Goal: Information Seeking & Learning: Understand process/instructions

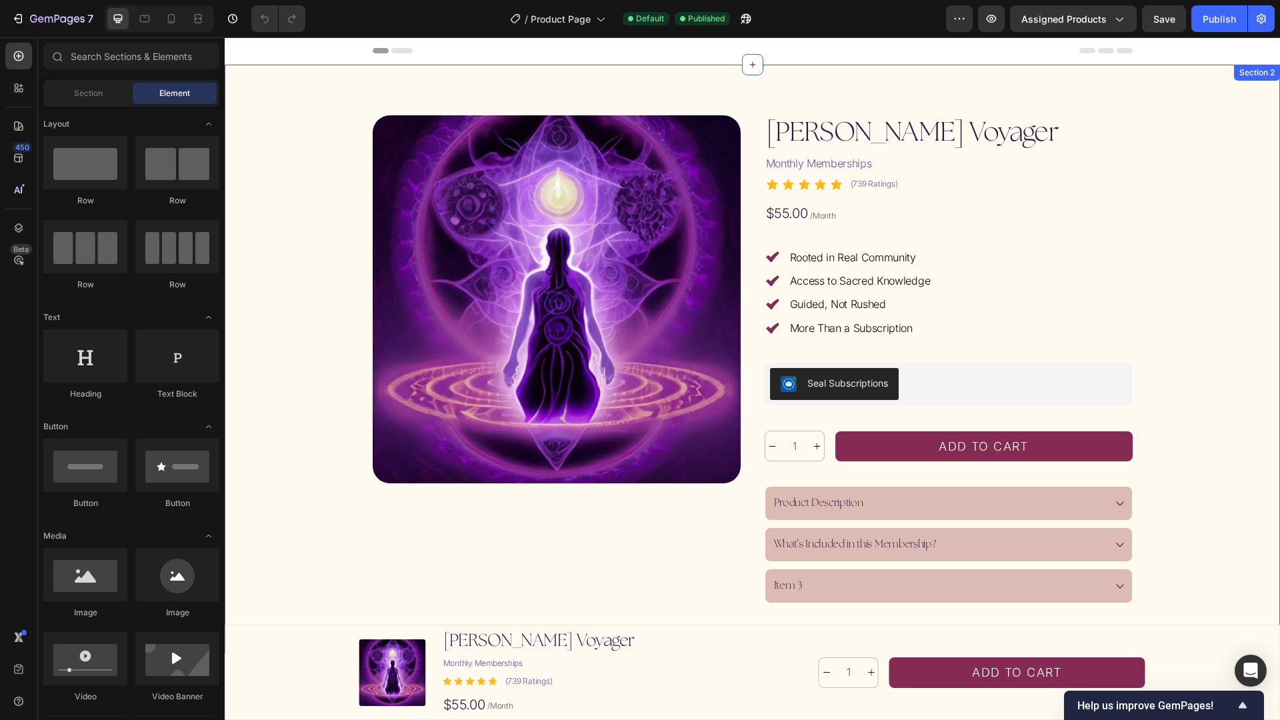
click at [275, 495] on div "Product Images [PERSON_NAME] Voyager Product Title Monthly Memberships Text Blo…" at bounding box center [753, 359] width 1024 height 488
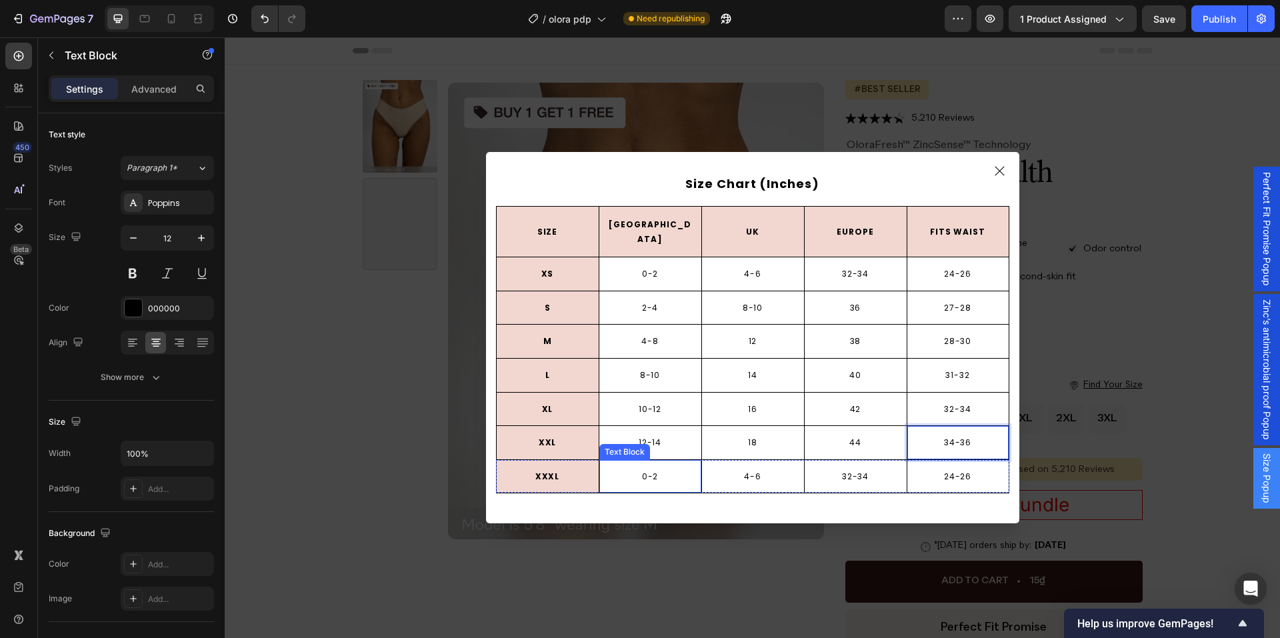
click at [635, 470] on p "0-2" at bounding box center [650, 477] width 99 height 15
click at [634, 470] on p "0-2" at bounding box center [650, 477] width 99 height 15
click at [745, 470] on p "4-6" at bounding box center [753, 477] width 99 height 15
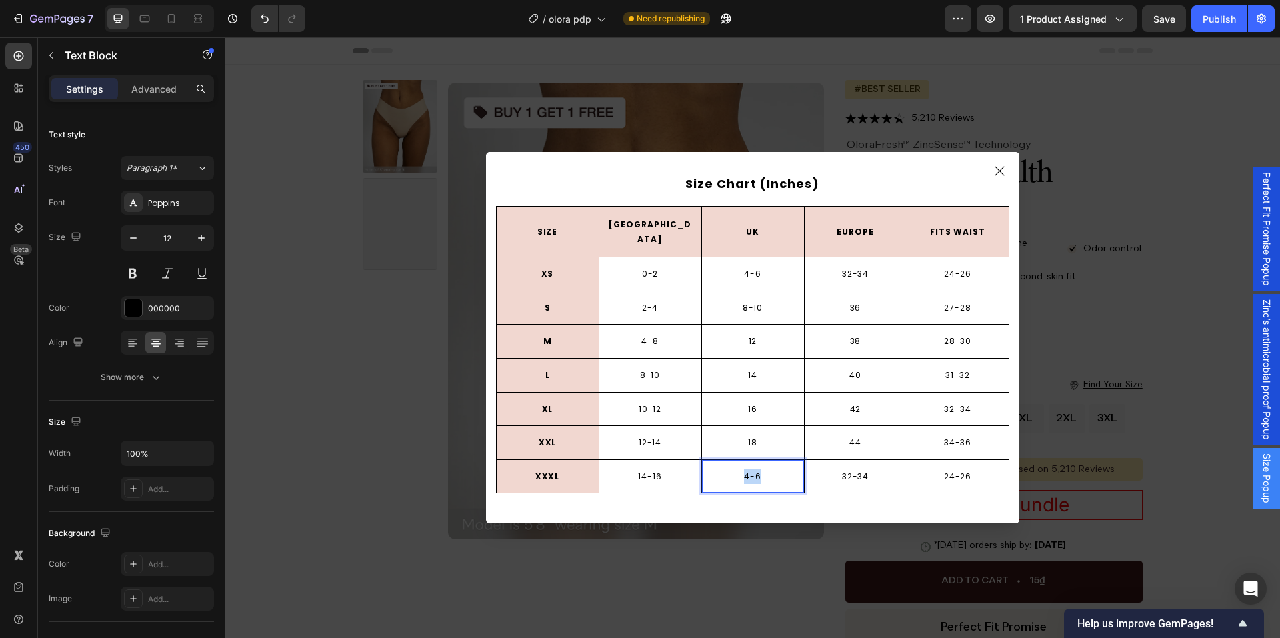
click at [745, 470] on p "4-6" at bounding box center [753, 477] width 99 height 15
click at [838, 470] on p "32-34" at bounding box center [855, 477] width 99 height 15
click at [938, 476] on p "24-26" at bounding box center [958, 477] width 99 height 15
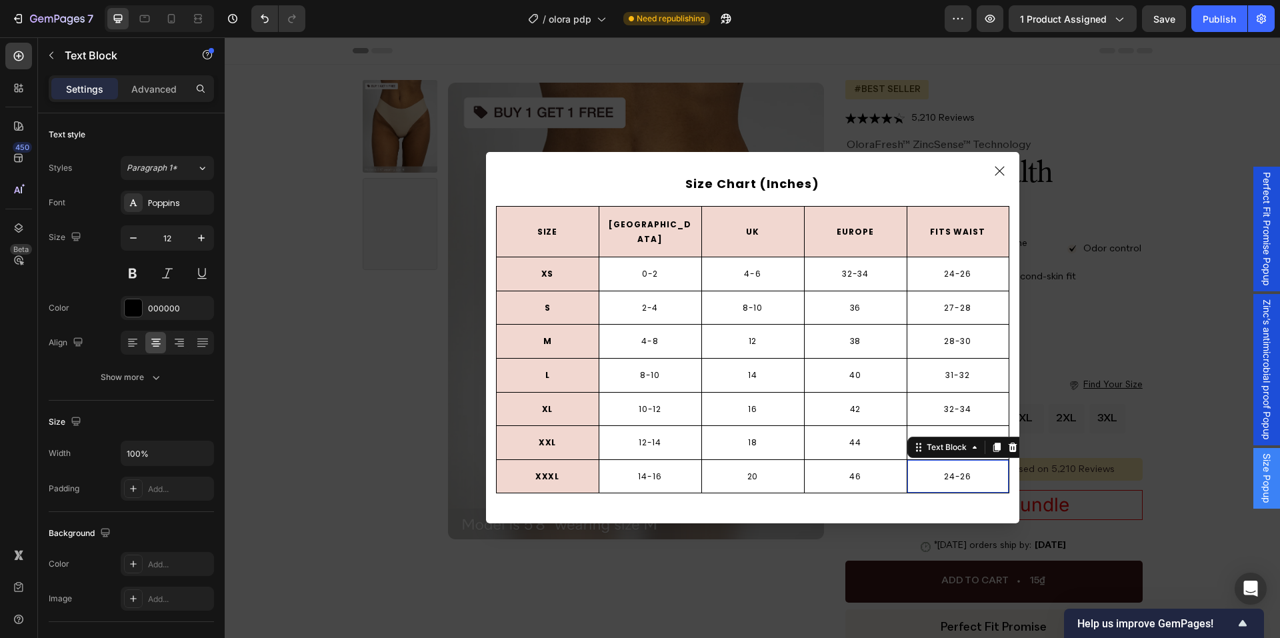
click at [938, 476] on p "24-26" at bounding box center [958, 477] width 99 height 15
click at [640, 184] on p "Size Chart (Inches)" at bounding box center [753, 183] width 511 height 21
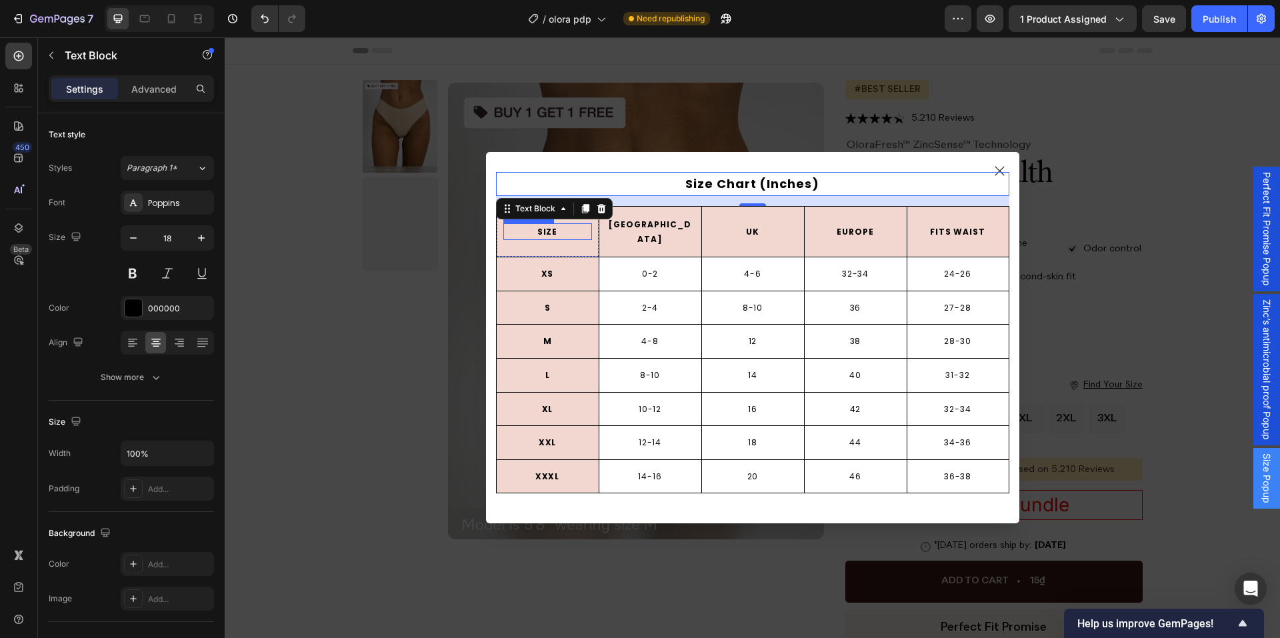
click at [530, 237] on p "SIZE" at bounding box center [548, 232] width 86 height 15
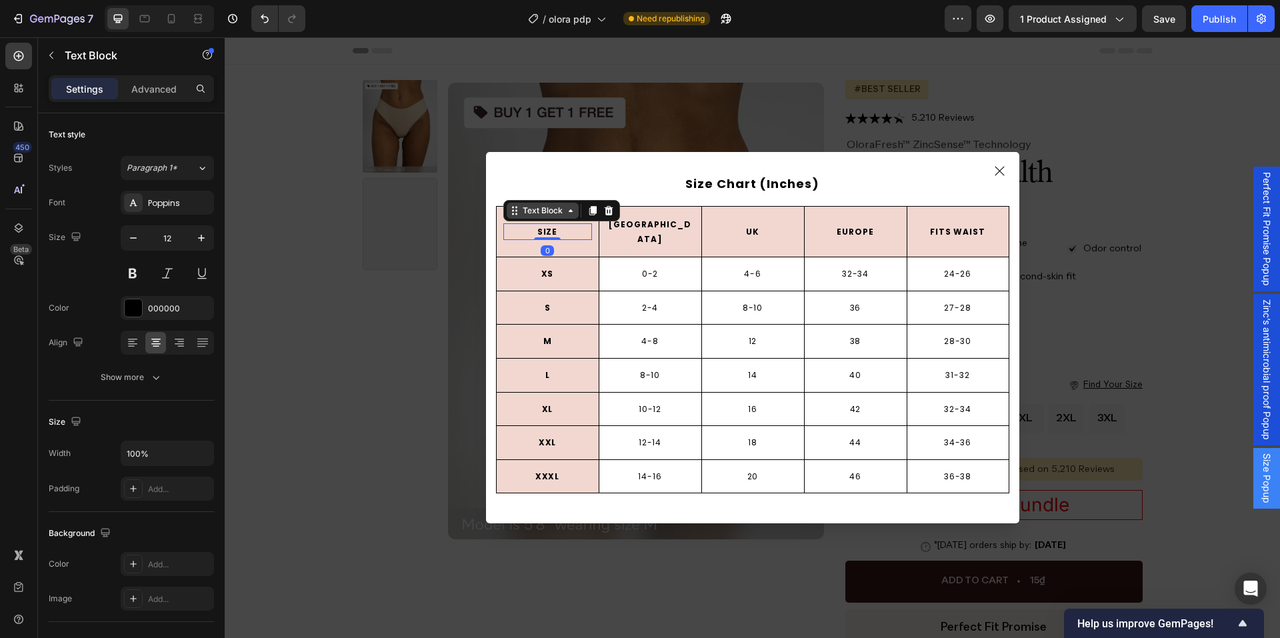
click at [520, 215] on div "Text Block" at bounding box center [542, 211] width 45 height 12
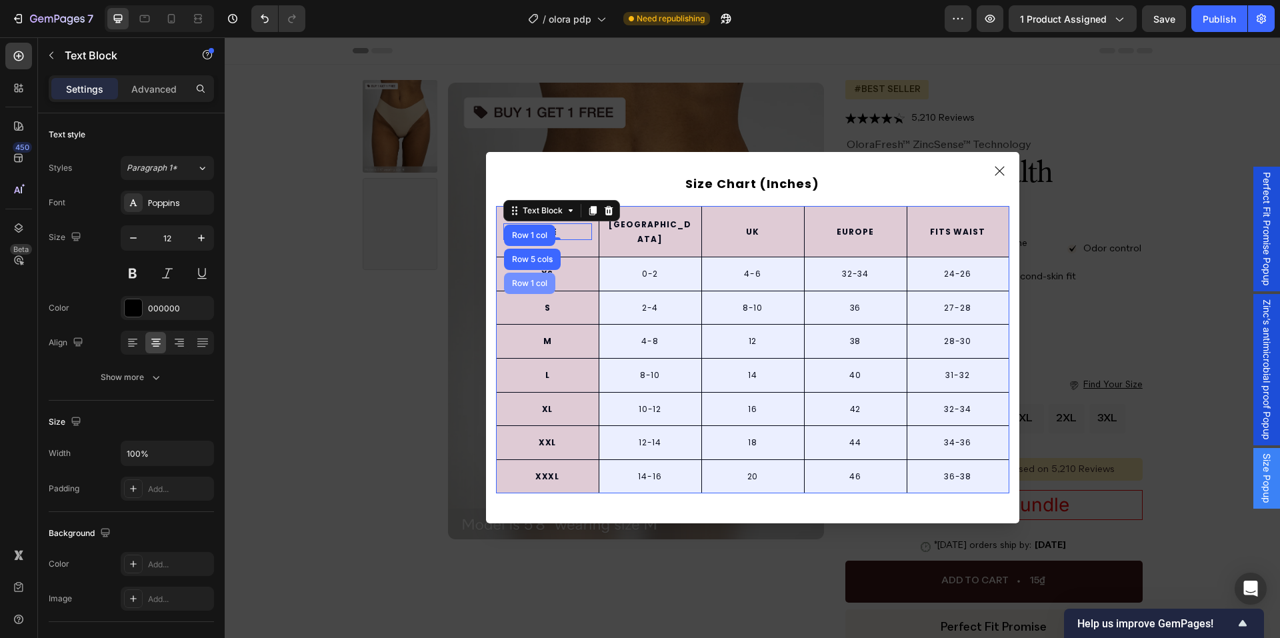
click at [519, 292] on div "Row 1 col" at bounding box center [529, 283] width 51 height 21
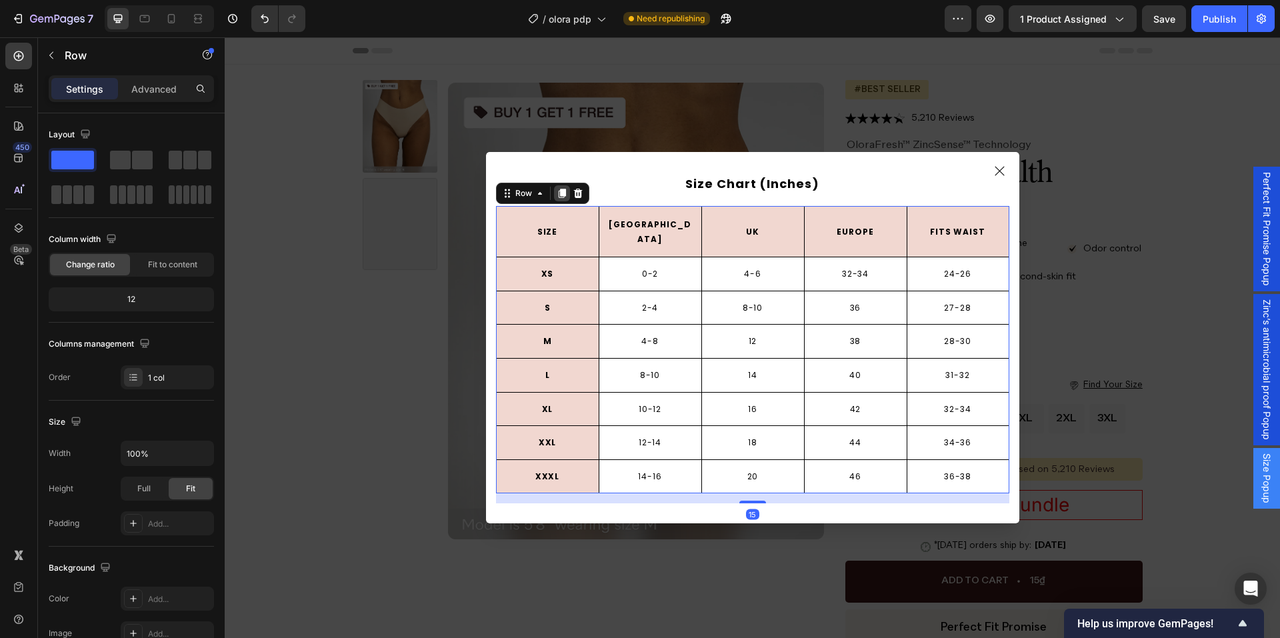
click at [554, 200] on div "Dialog body" at bounding box center [562, 193] width 16 height 16
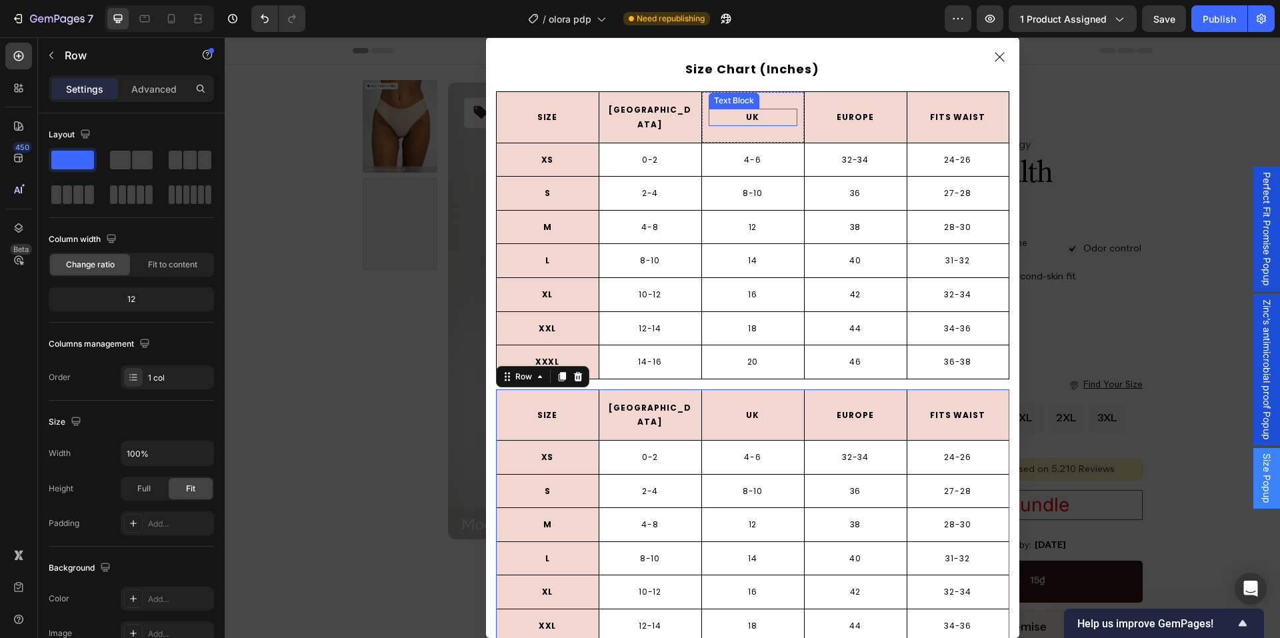
click at [708, 72] on p "Size Chart (Inches)" at bounding box center [753, 69] width 511 height 21
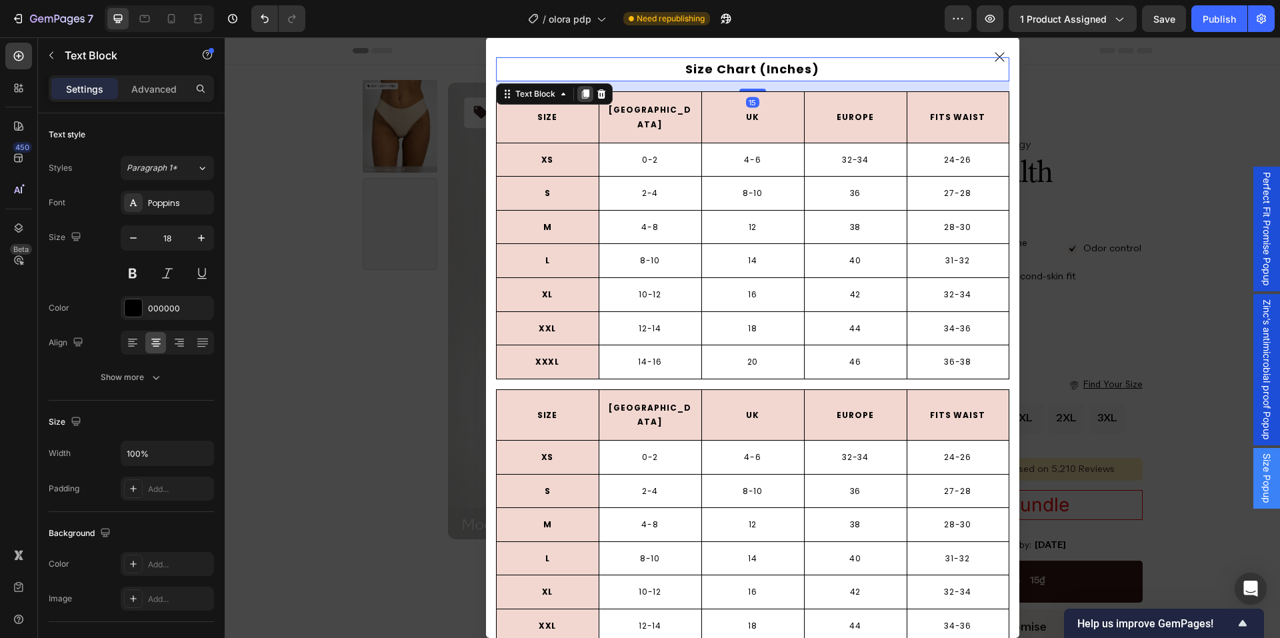
click at [582, 99] on icon "Dialog body" at bounding box center [585, 94] width 11 height 11
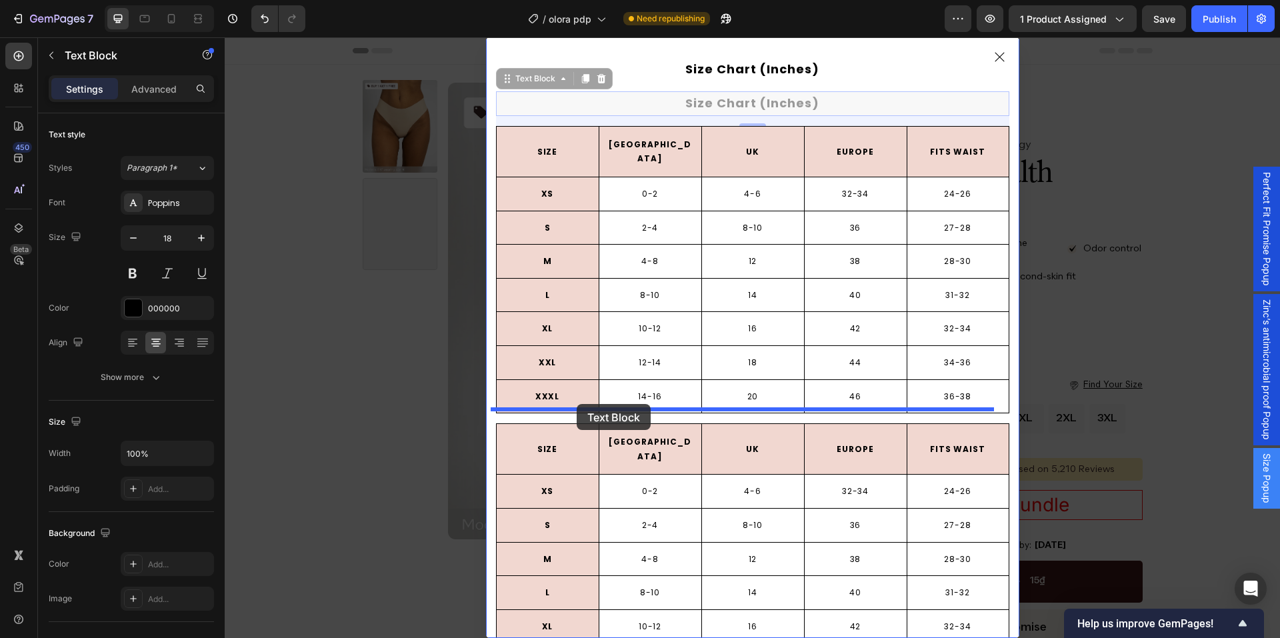
drag, startPoint x: 547, startPoint y: 85, endPoint x: 577, endPoint y: 404, distance: 320.2
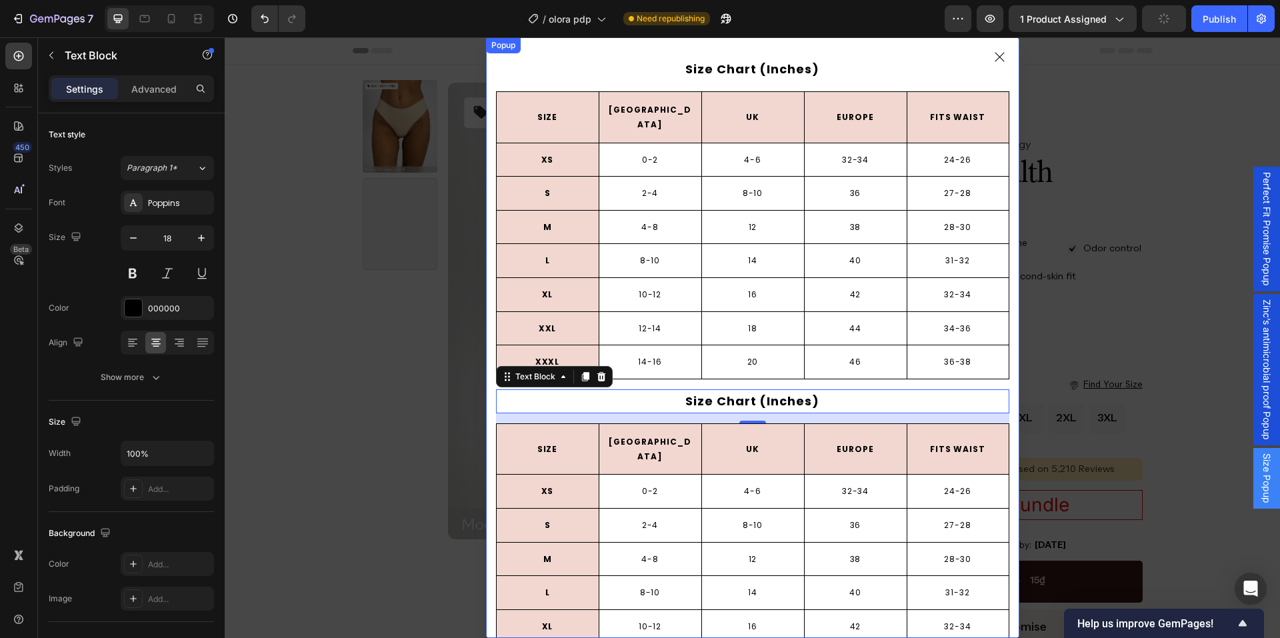
scroll to position [74, 0]
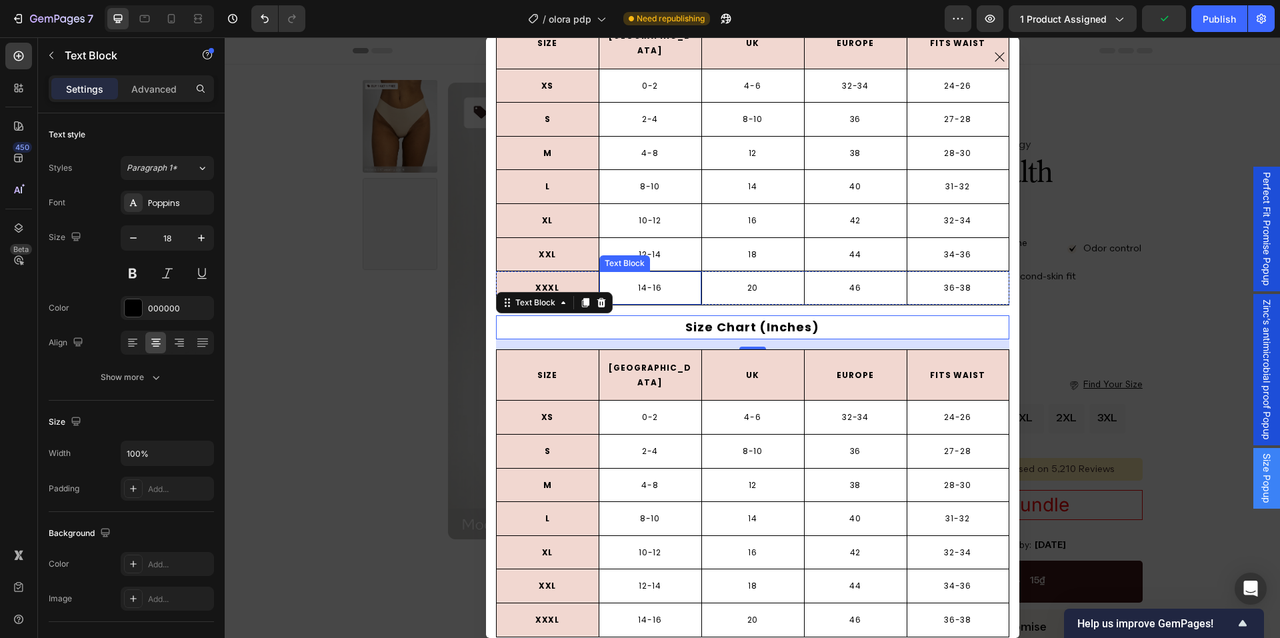
click at [625, 288] on div "14-16 Text Block" at bounding box center [650, 287] width 103 height 33
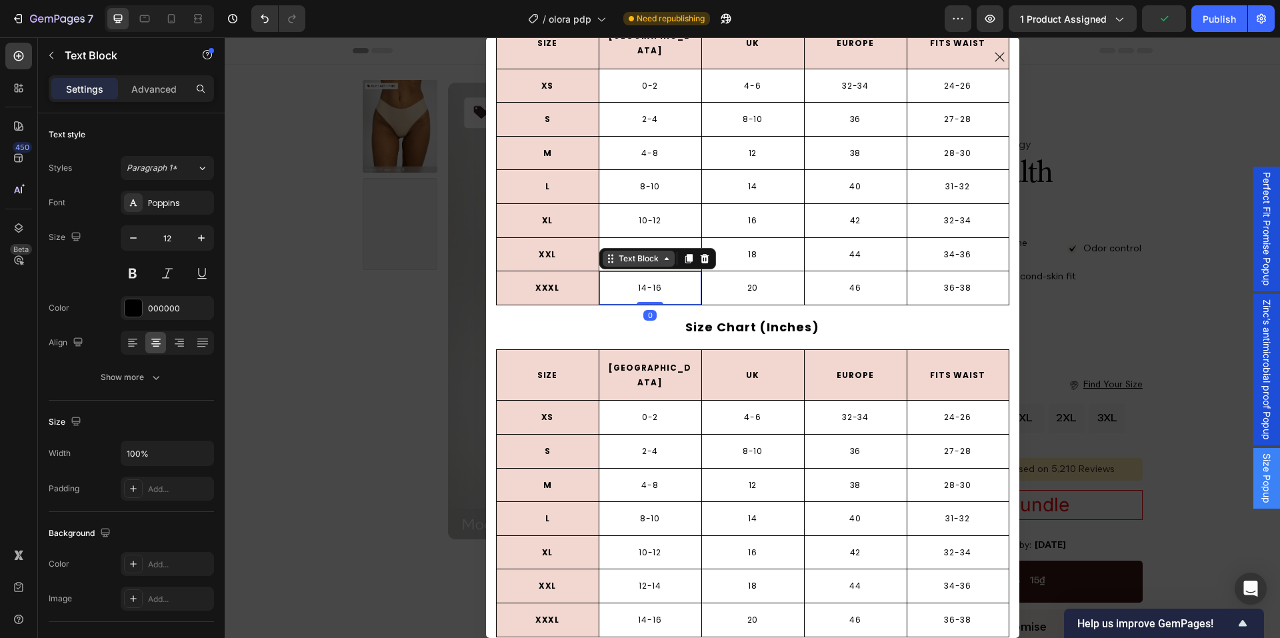
click at [616, 253] on div "Text Block" at bounding box center [638, 259] width 45 height 12
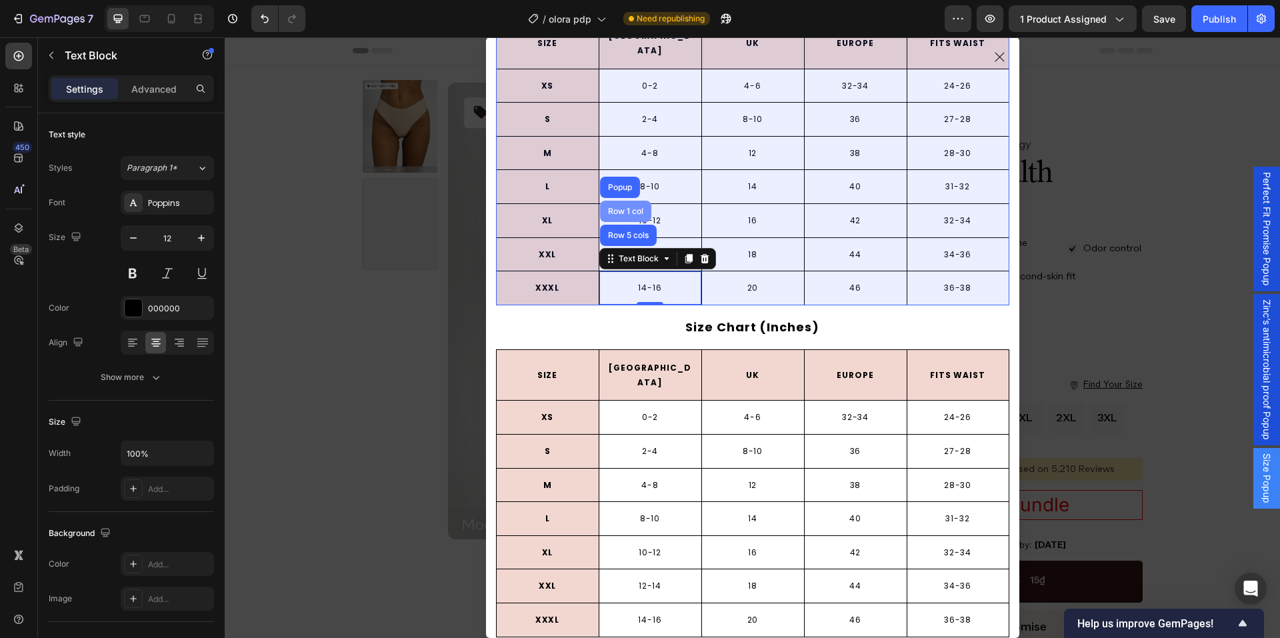
click at [624, 207] on div "Row 1 col" at bounding box center [626, 211] width 41 height 8
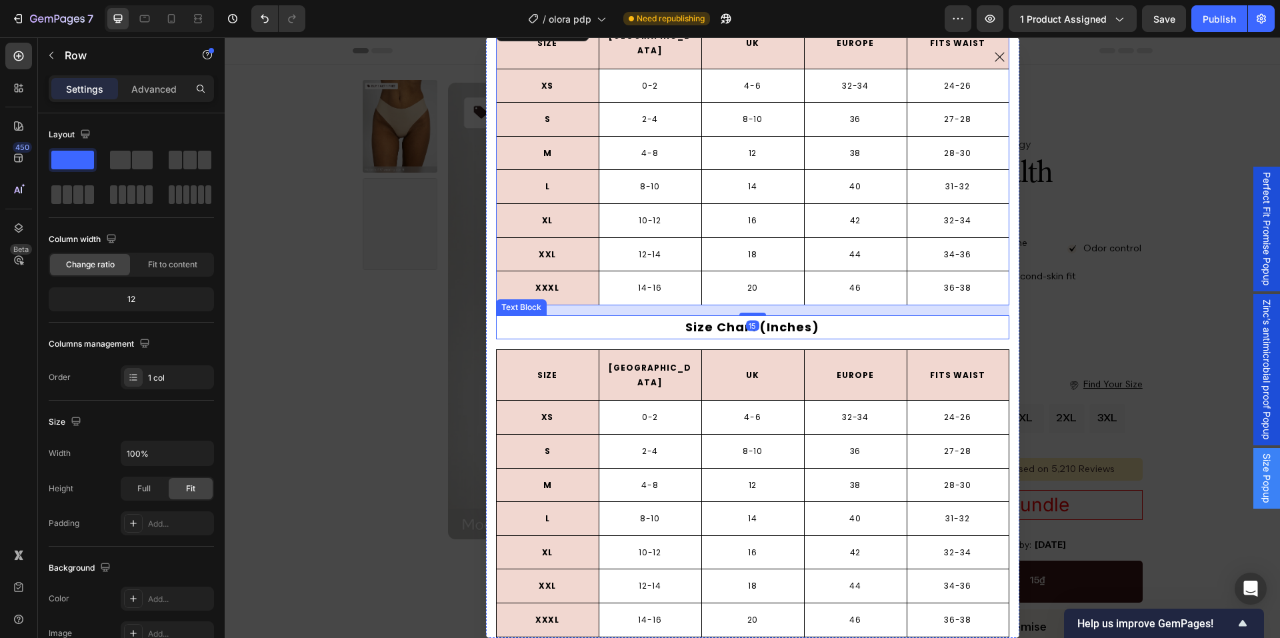
click at [644, 317] on p "Size Chart (Inches)" at bounding box center [753, 327] width 511 height 21
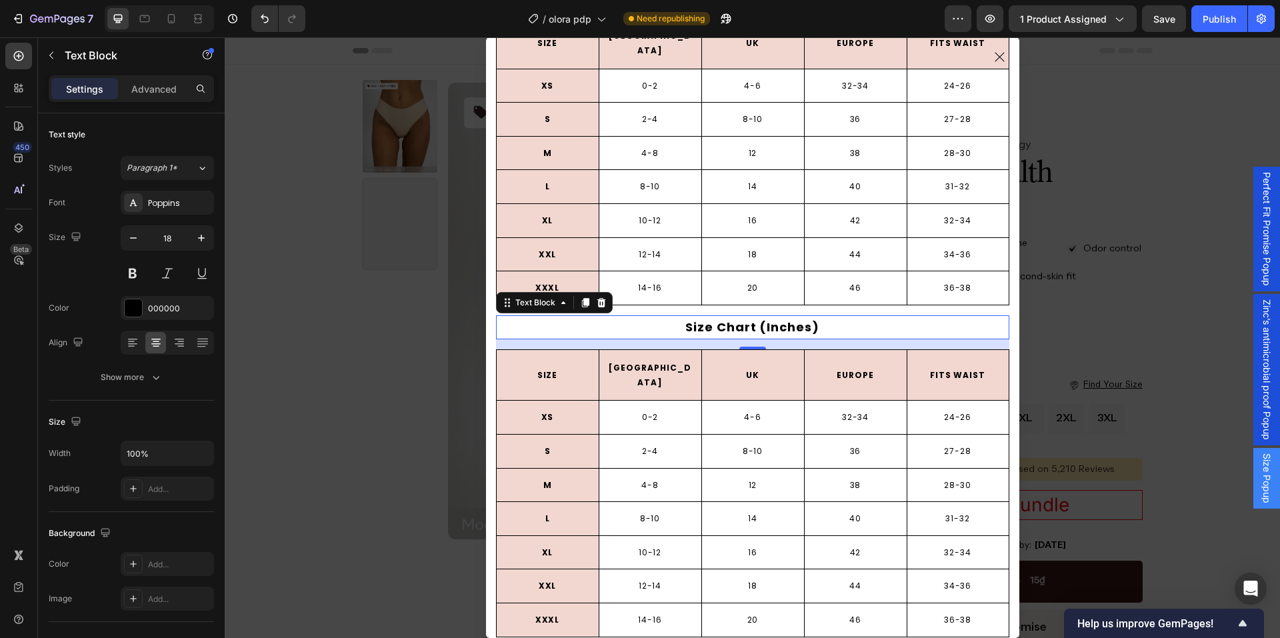
click at [722, 317] on p "Size Chart (Inches)" at bounding box center [753, 327] width 511 height 21
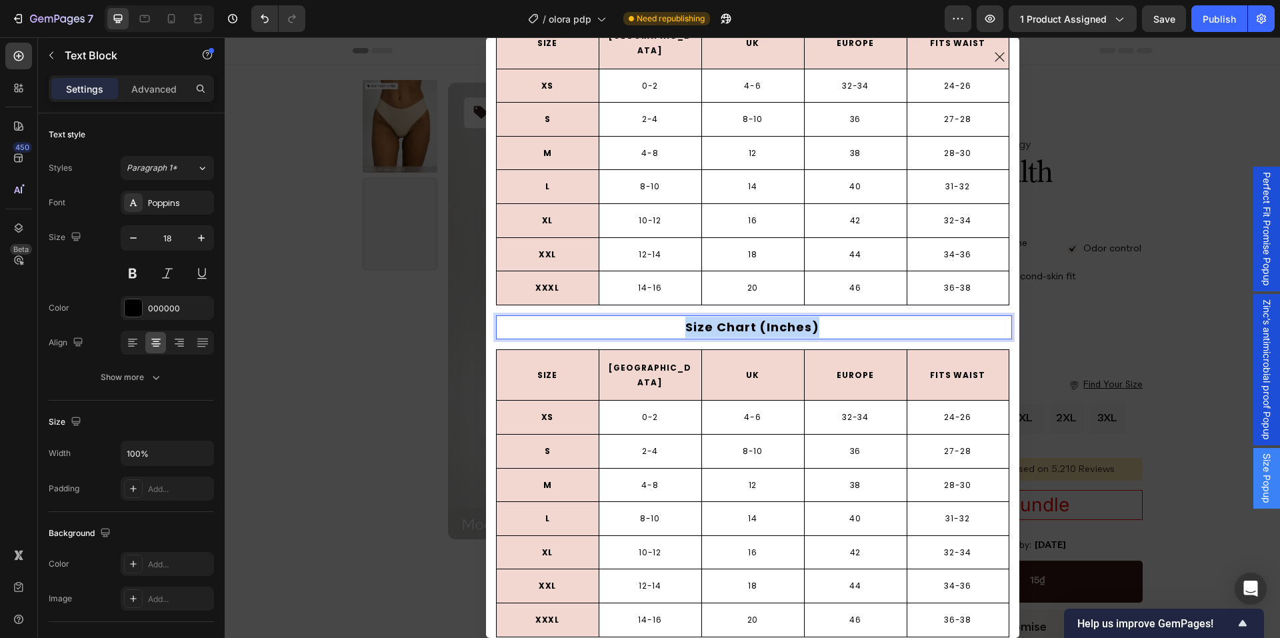
click at [722, 317] on p "Size Chart (Inches)" at bounding box center [753, 327] width 511 height 21
click at [940, 410] on p "24-26" at bounding box center [958, 417] width 99 height 15
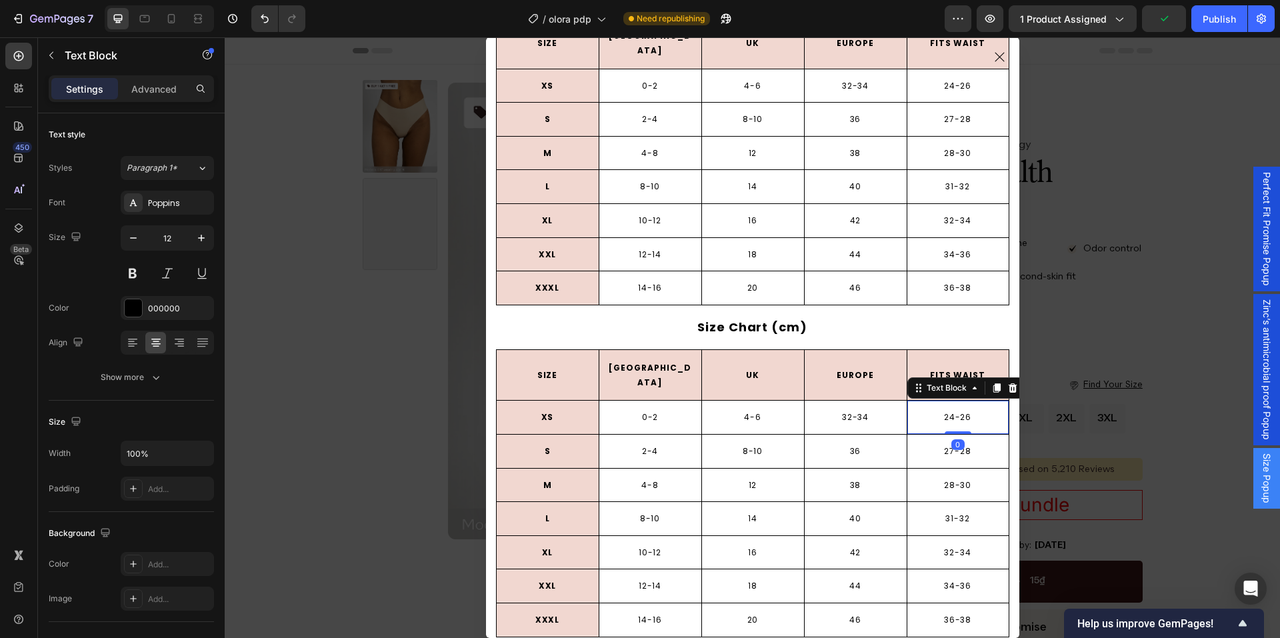
click at [940, 410] on p "24-26" at bounding box center [958, 417] width 99 height 15
click at [943, 444] on p "27-28" at bounding box center [958, 451] width 99 height 15
click at [943, 435] on div "27-28 Text Block 0 27-28 Text Block 0" at bounding box center [958, 451] width 103 height 33
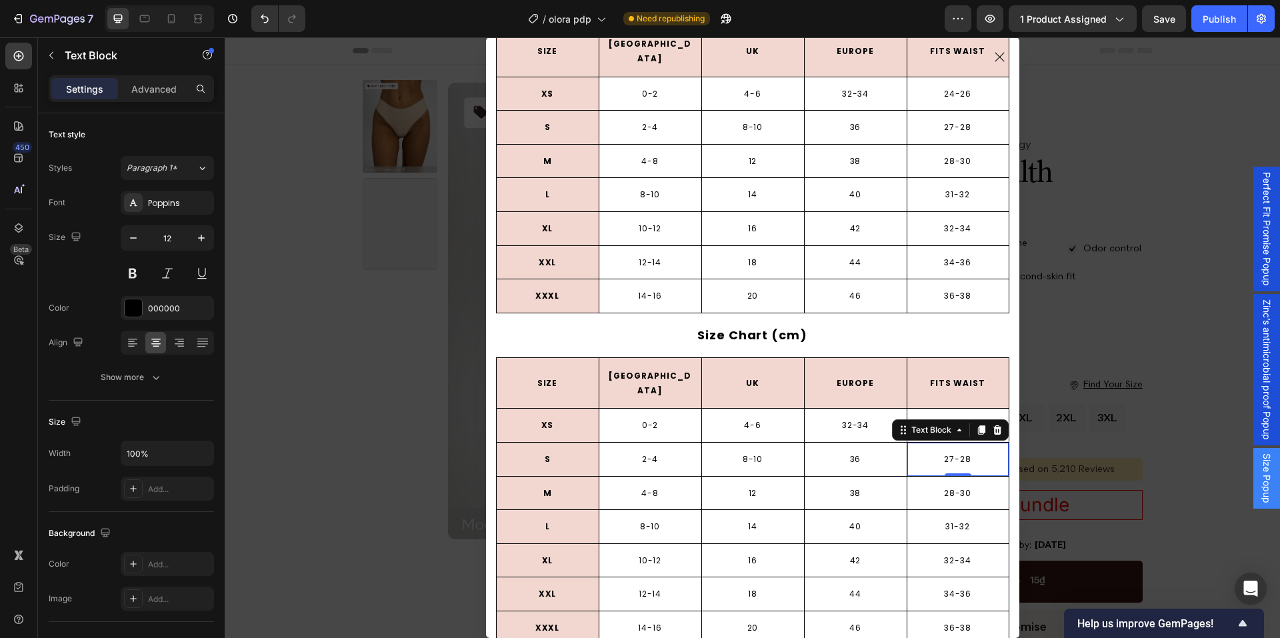
click at [951, 486] on p "28-30" at bounding box center [958, 493] width 99 height 15
click at [932, 520] on p "31-32" at bounding box center [958, 527] width 99 height 15
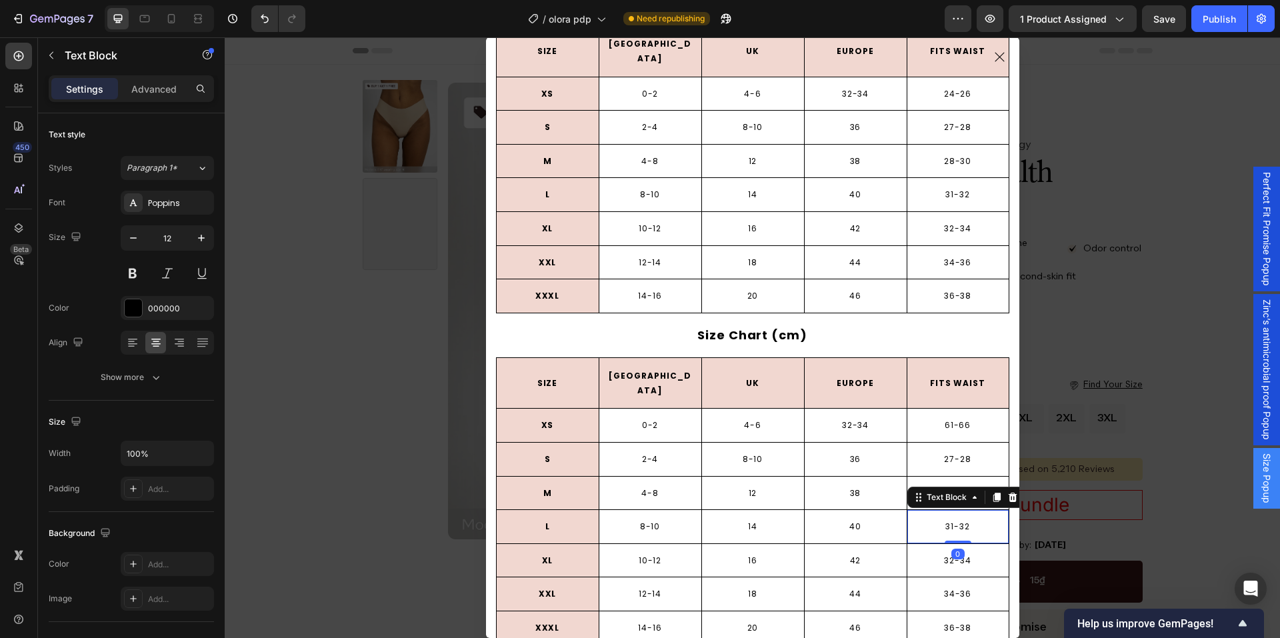
click at [932, 520] on p "31-32" at bounding box center [958, 527] width 99 height 15
click at [936, 554] on p "32-34" at bounding box center [958, 561] width 99 height 15
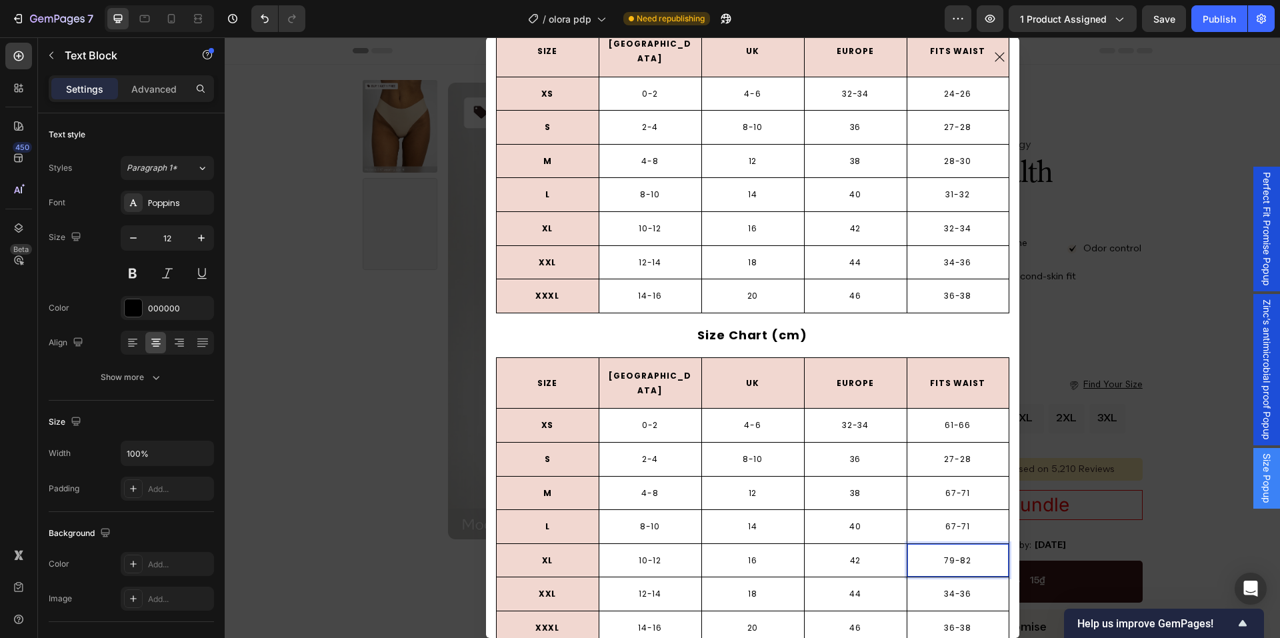
click at [936, 554] on p "79-82" at bounding box center [958, 561] width 99 height 15
click at [945, 520] on p "67-71" at bounding box center [958, 527] width 99 height 15
click at [938, 587] on p "34-36" at bounding box center [958, 594] width 99 height 15
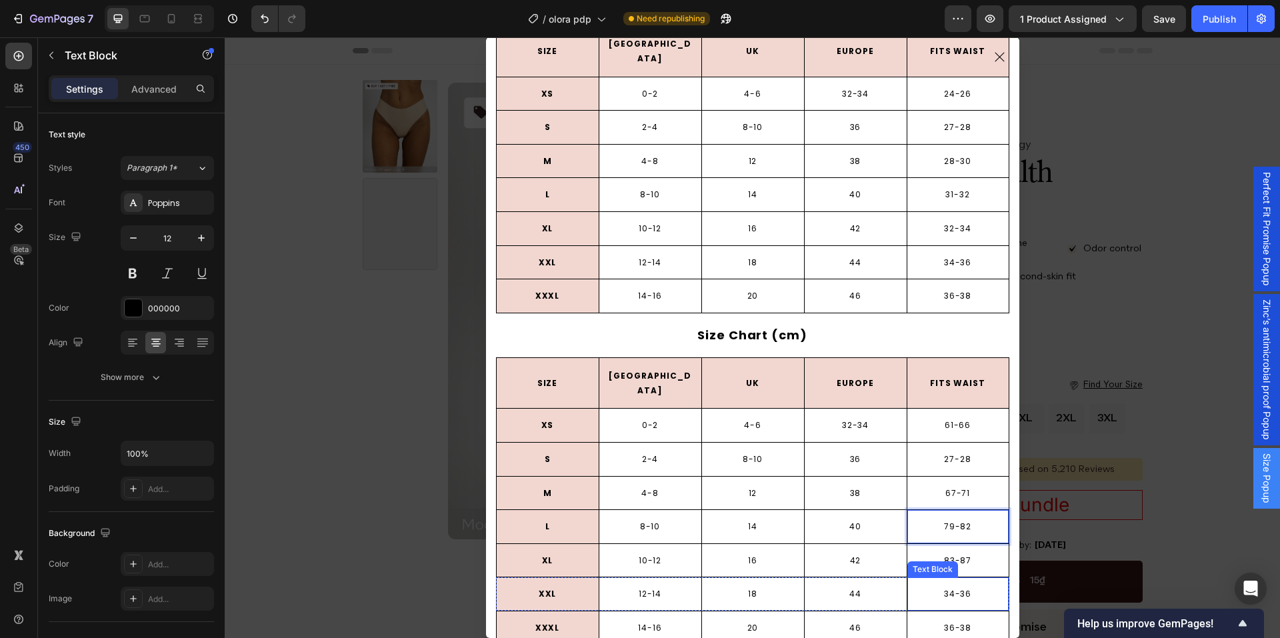
click at [936, 587] on p "34-36" at bounding box center [958, 594] width 99 height 15
click at [927, 612] on div "36-38 Text Block" at bounding box center [958, 628] width 103 height 33
click at [927, 612] on div "36-38 Text Block 0" at bounding box center [958, 628] width 103 height 33
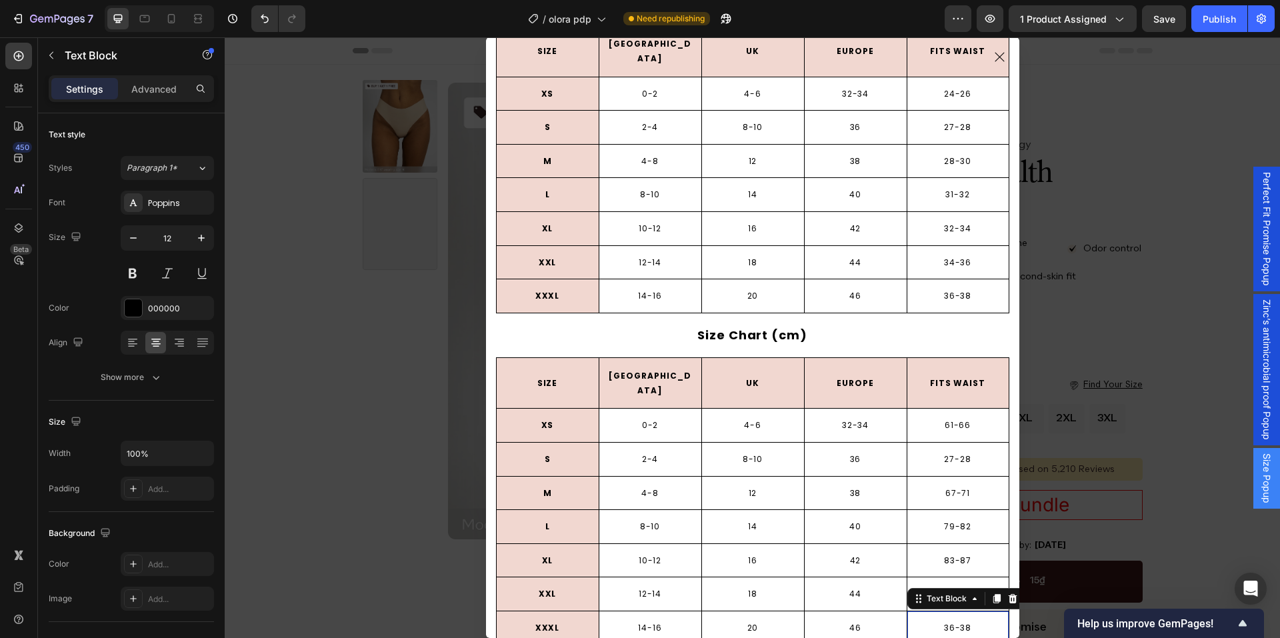
click at [930, 621] on p "36-38" at bounding box center [958, 628] width 99 height 15
click at [961, 325] on p "Size Chart (cm)" at bounding box center [753, 335] width 511 height 21
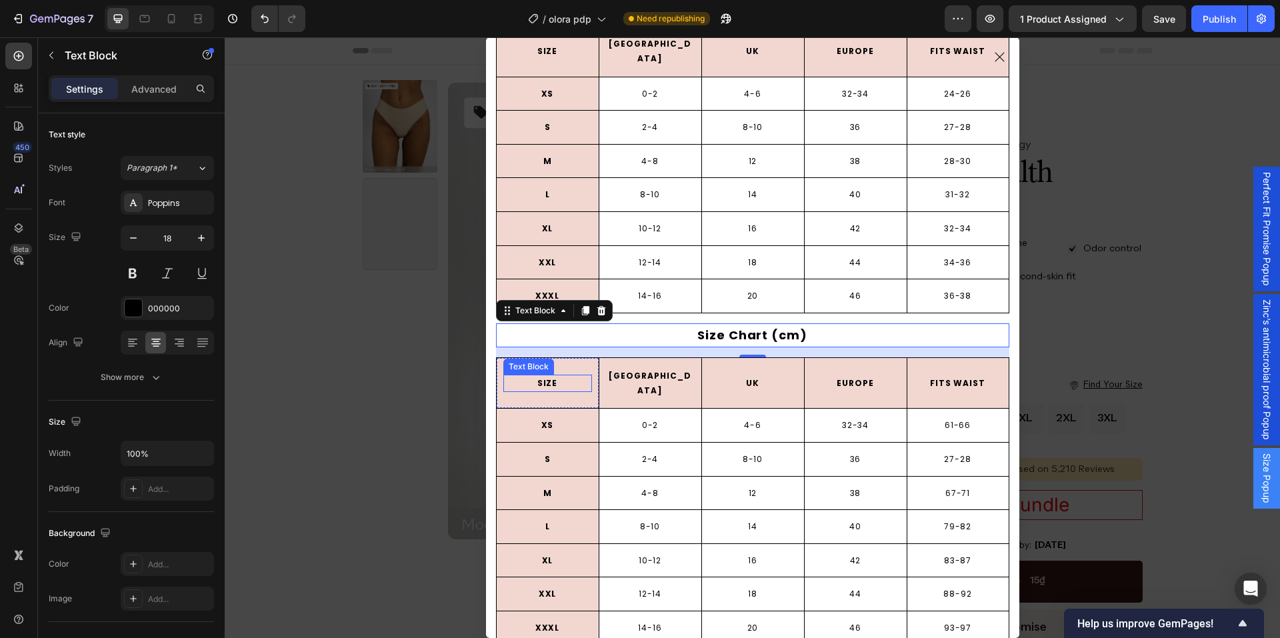
click at [580, 376] on p "SIZE" at bounding box center [548, 383] width 86 height 15
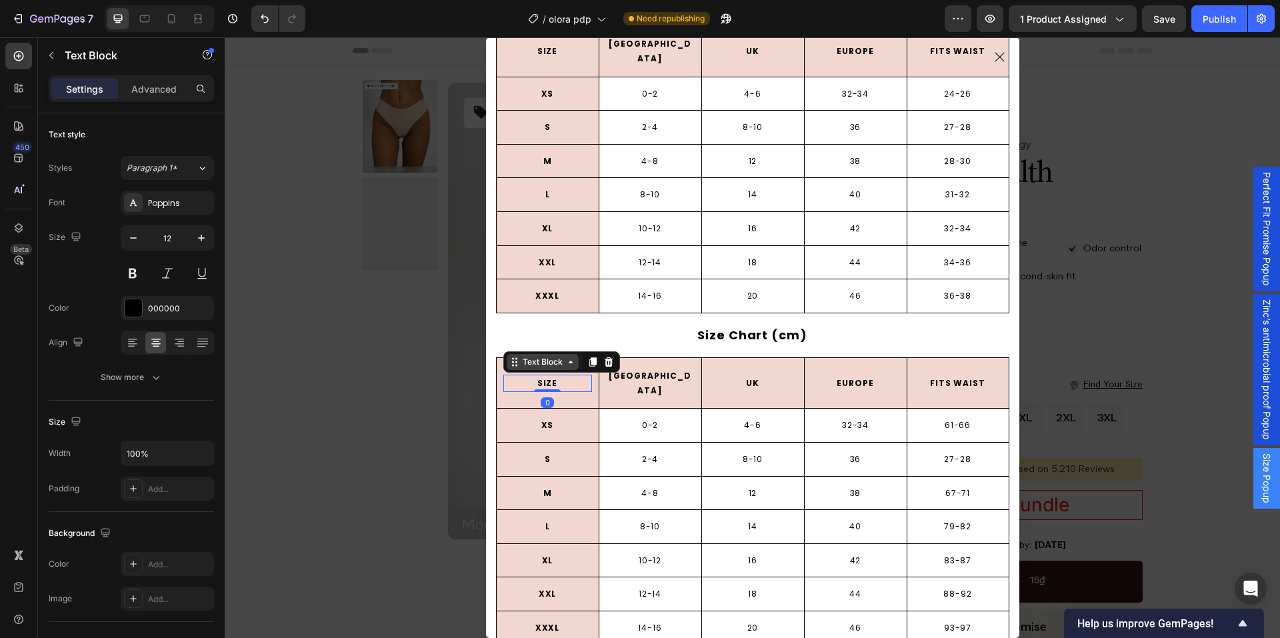
click at [513, 354] on div "Text Block" at bounding box center [543, 362] width 72 height 16
click at [522, 328] on div "Row 1 col" at bounding box center [529, 338] width 51 height 21
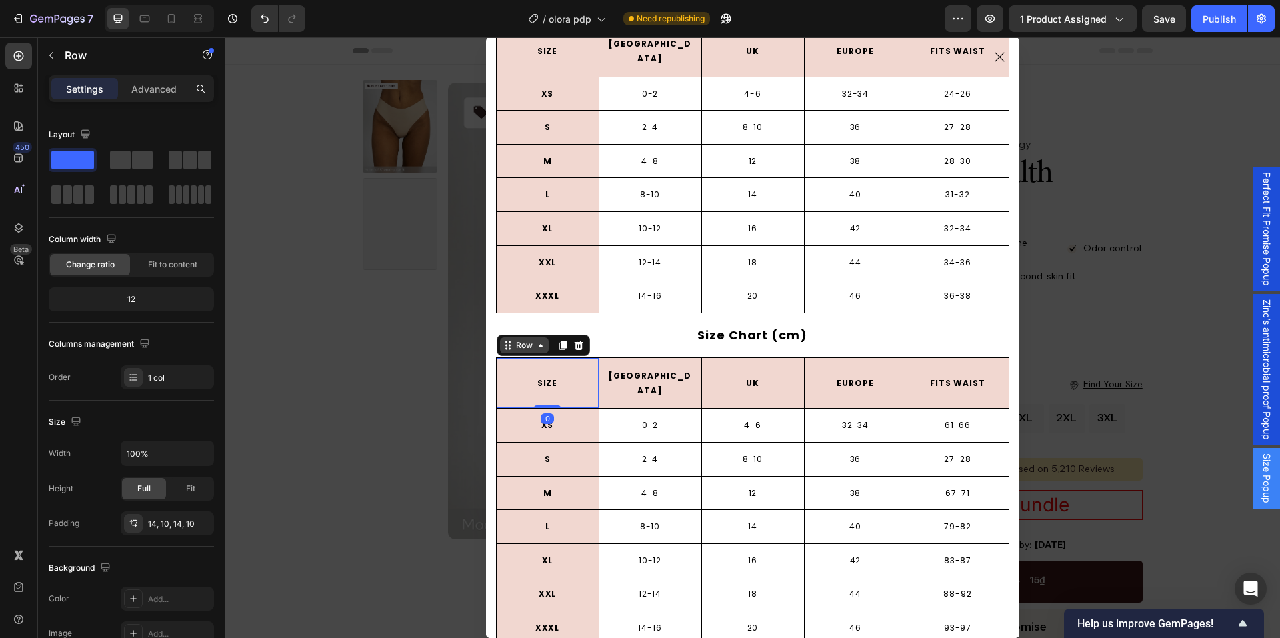
click at [522, 339] on div "Row" at bounding box center [525, 345] width 22 height 12
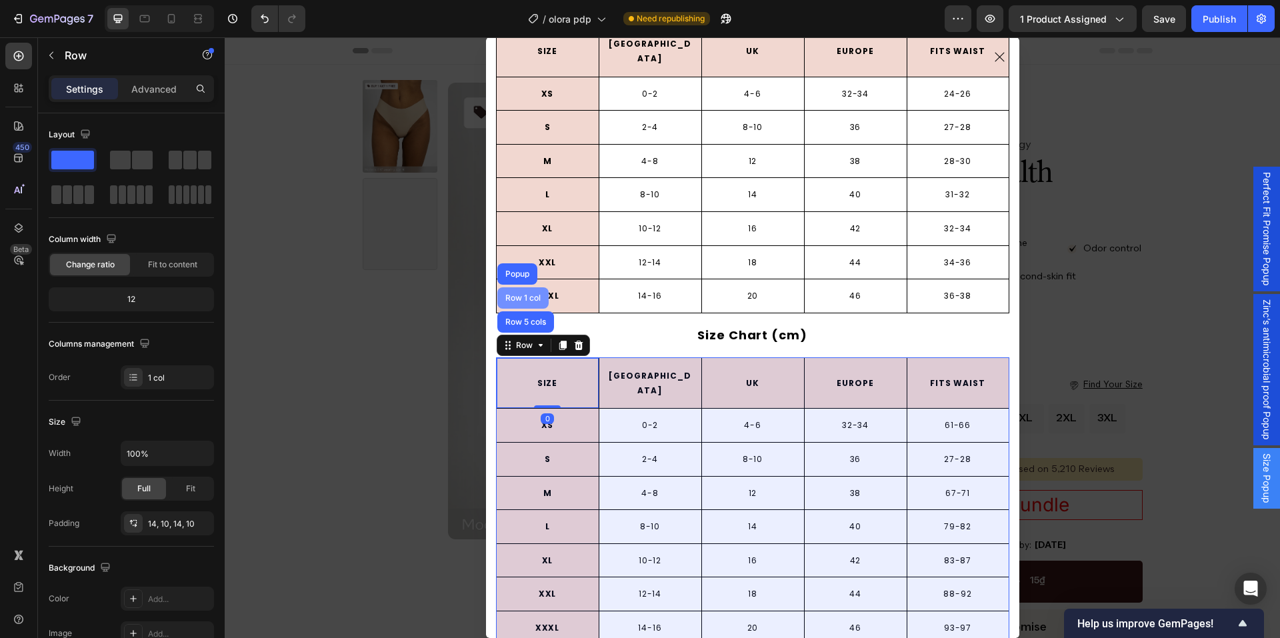
click at [522, 293] on div "Row 1 col" at bounding box center [523, 297] width 51 height 21
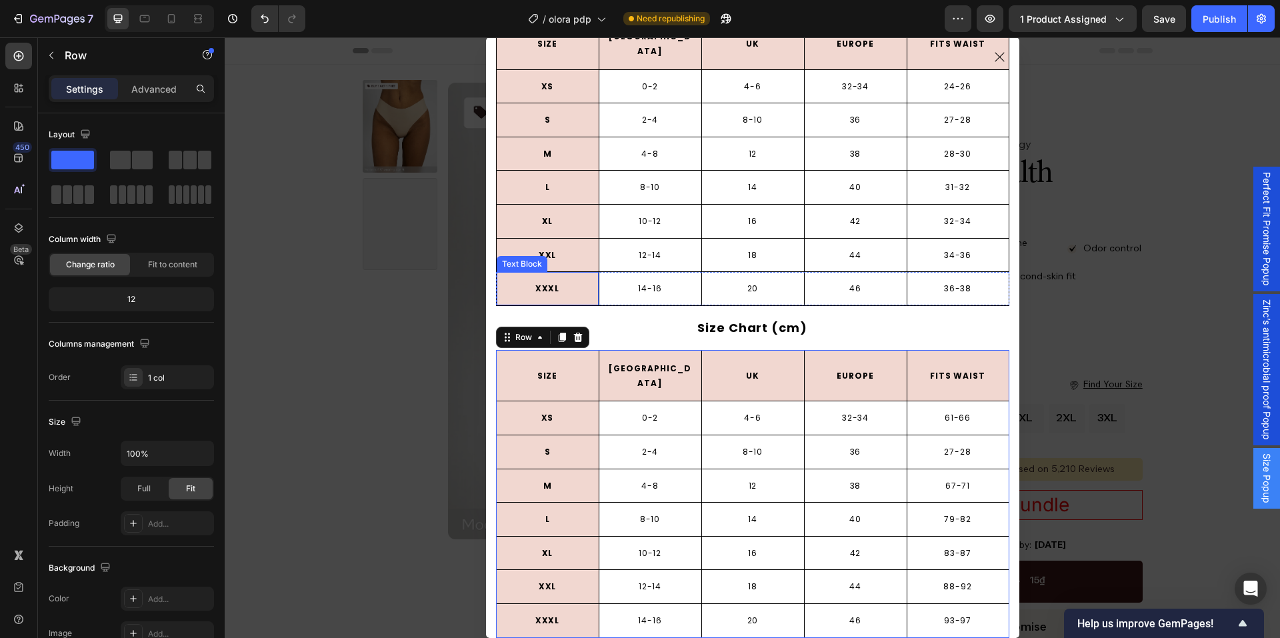
scroll to position [74, 0]
click at [83, 63] on div "Row" at bounding box center [114, 55] width 152 height 35
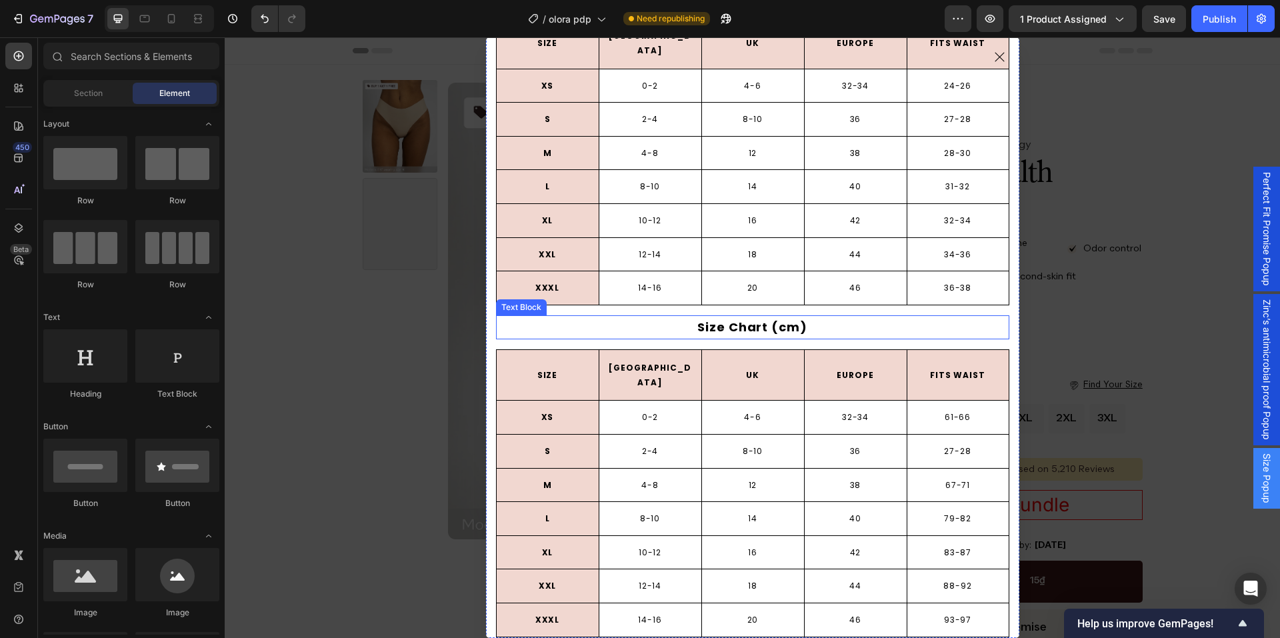
click at [862, 317] on p "Size Chart (cm)" at bounding box center [753, 327] width 511 height 21
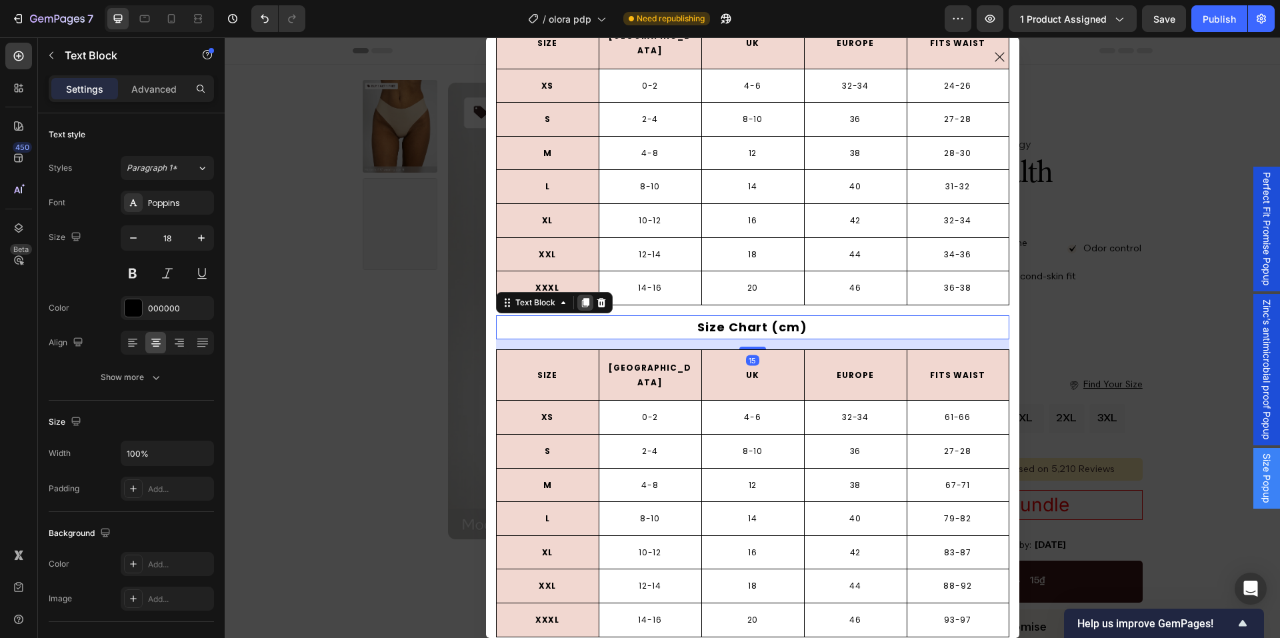
click at [580, 297] on icon "Dialog body" at bounding box center [585, 302] width 11 height 11
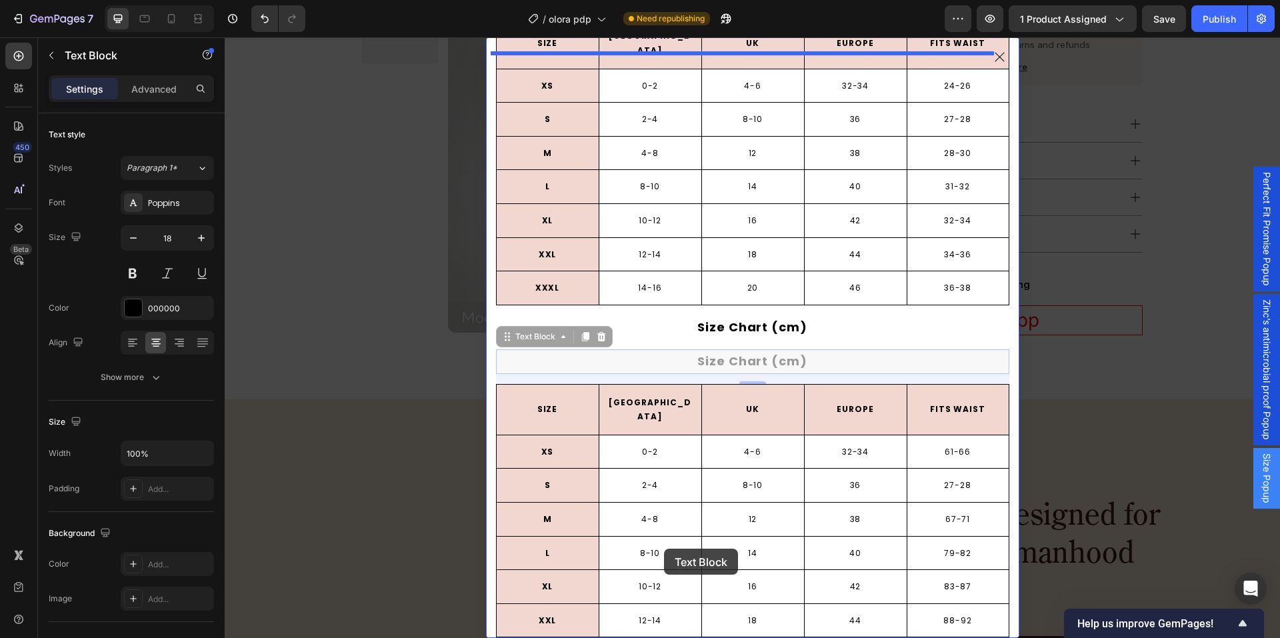
scroll to position [734, 0]
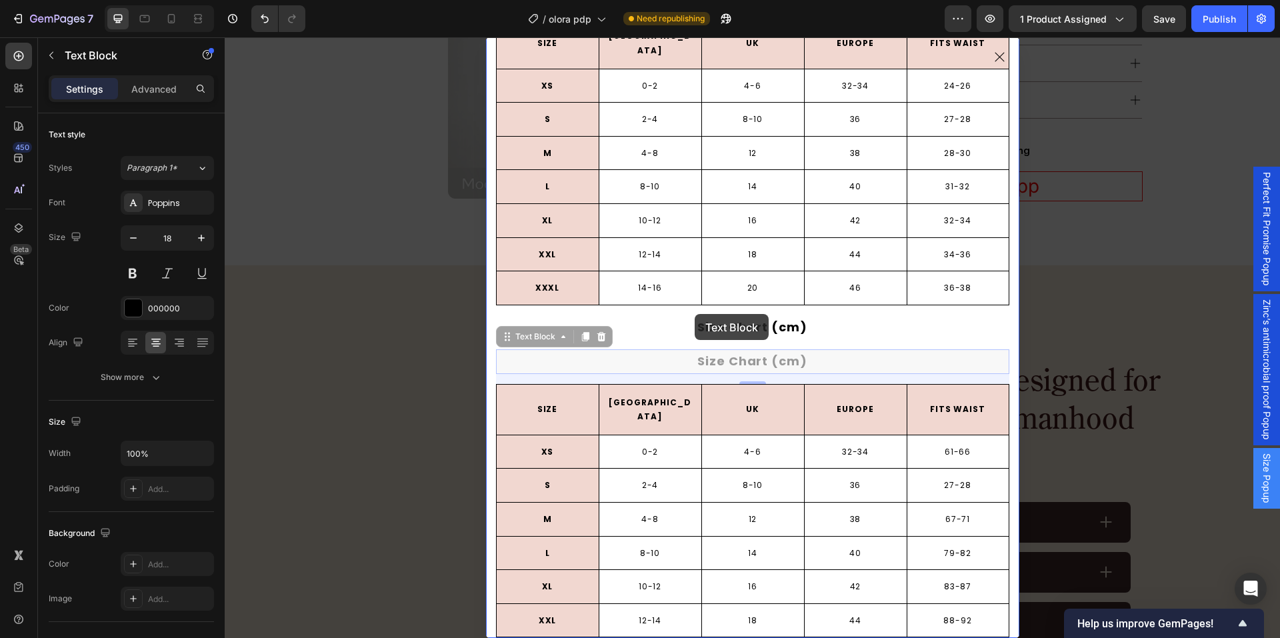
drag, startPoint x: 546, startPoint y: 321, endPoint x: 693, endPoint y: 314, distance: 147.5
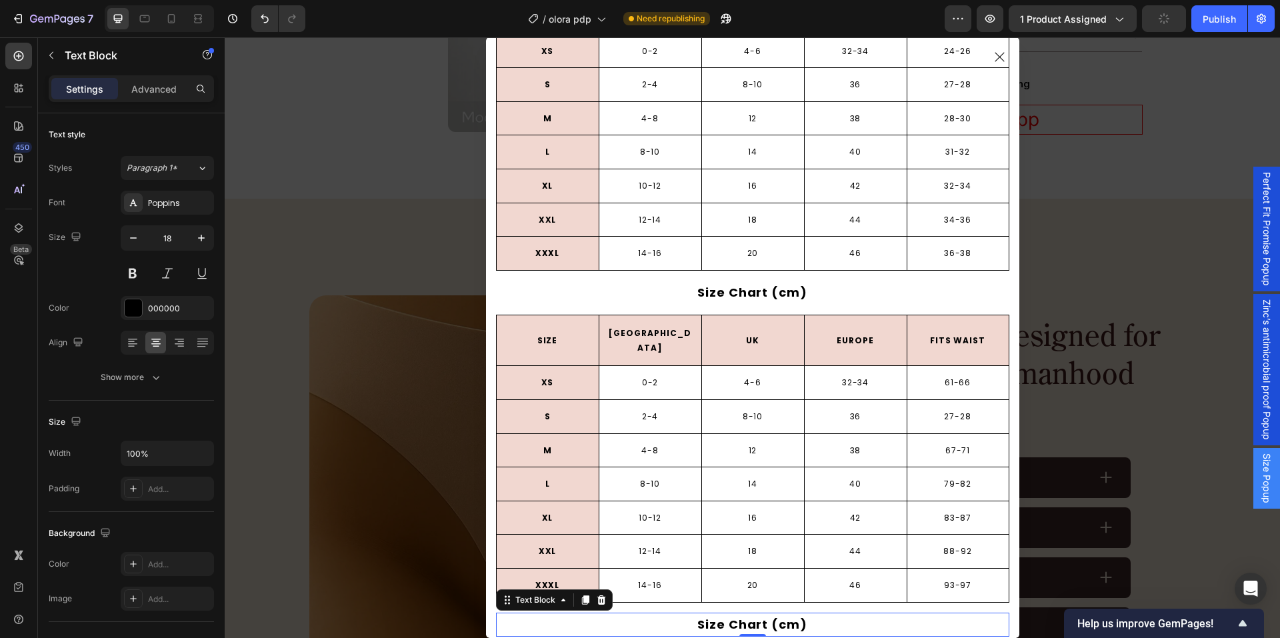
scroll to position [99, 0]
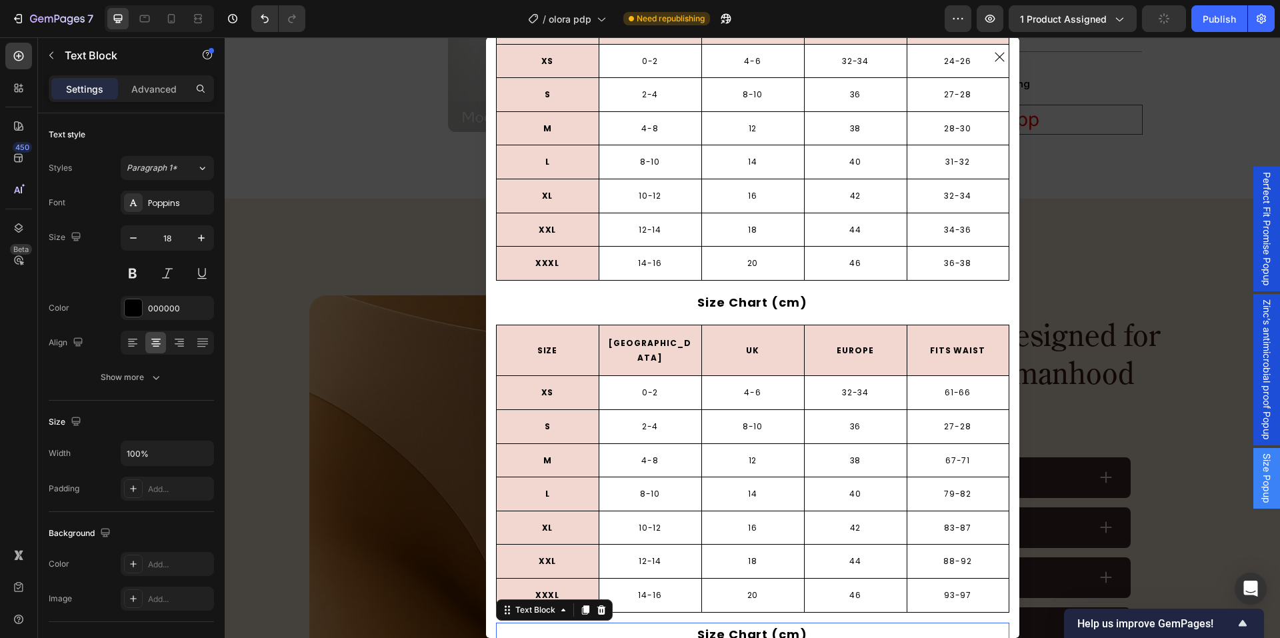
drag, startPoint x: 740, startPoint y: 616, endPoint x: 748, endPoint y: 589, distance: 27.9
click at [748, 589] on div "Size Chart (Inches) Text Block SIZE Text Block Row USA Text Block Row UK Text B…" at bounding box center [753, 337] width 534 height 601
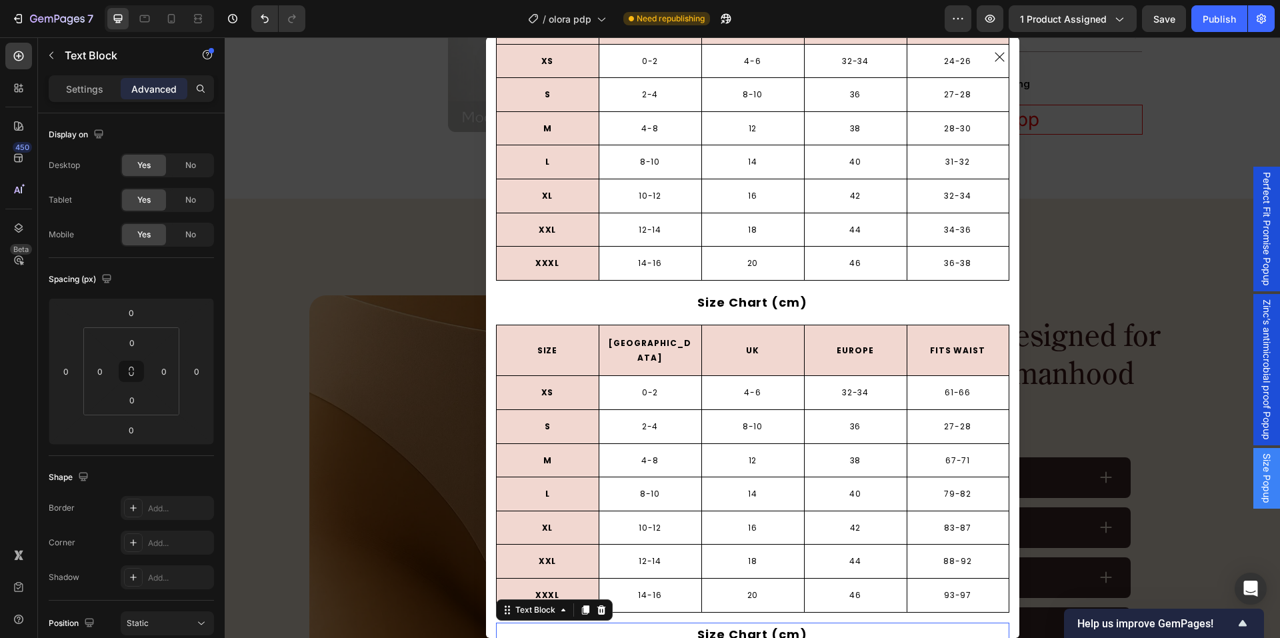
click at [720, 624] on p "Size Chart (cm)" at bounding box center [753, 634] width 511 height 21
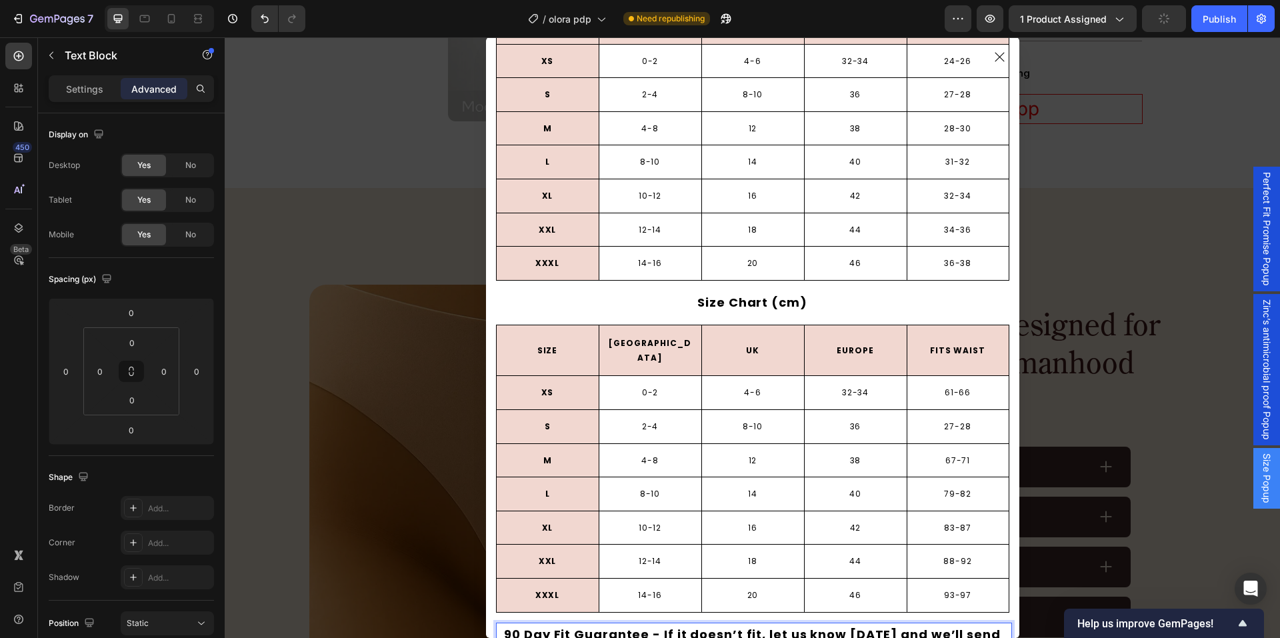
scroll to position [120, 0]
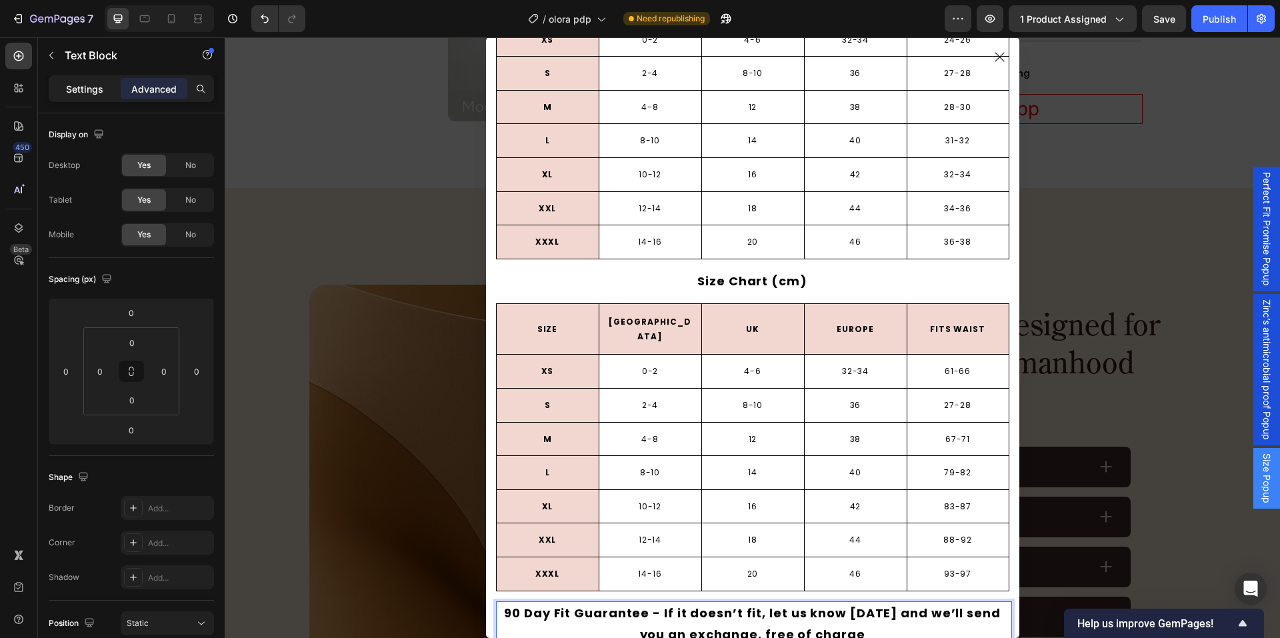
click at [95, 83] on p "Settings" at bounding box center [84, 89] width 37 height 14
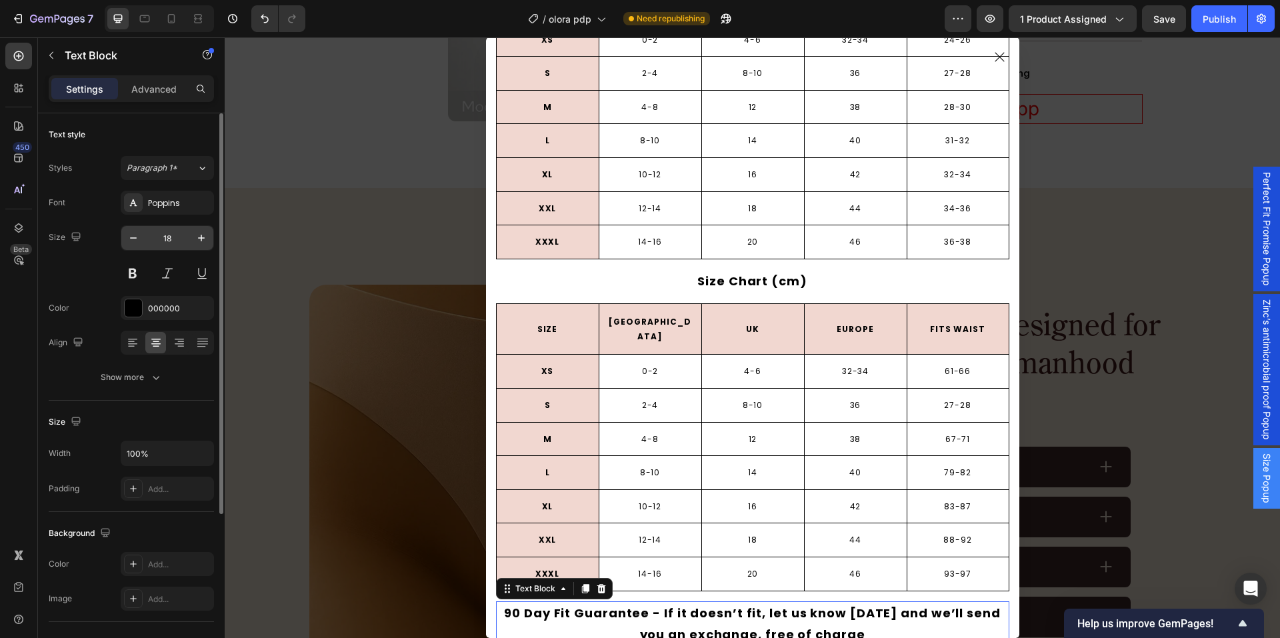
click at [151, 239] on input "18" at bounding box center [167, 238] width 44 height 24
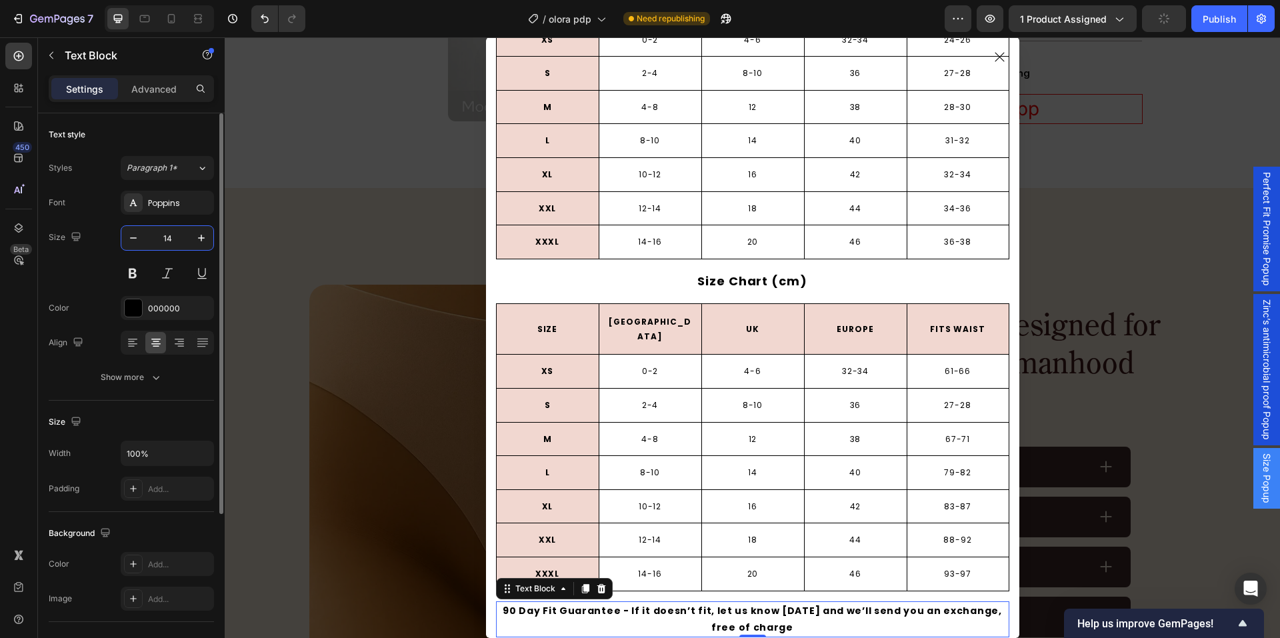
scroll to position [111, 0]
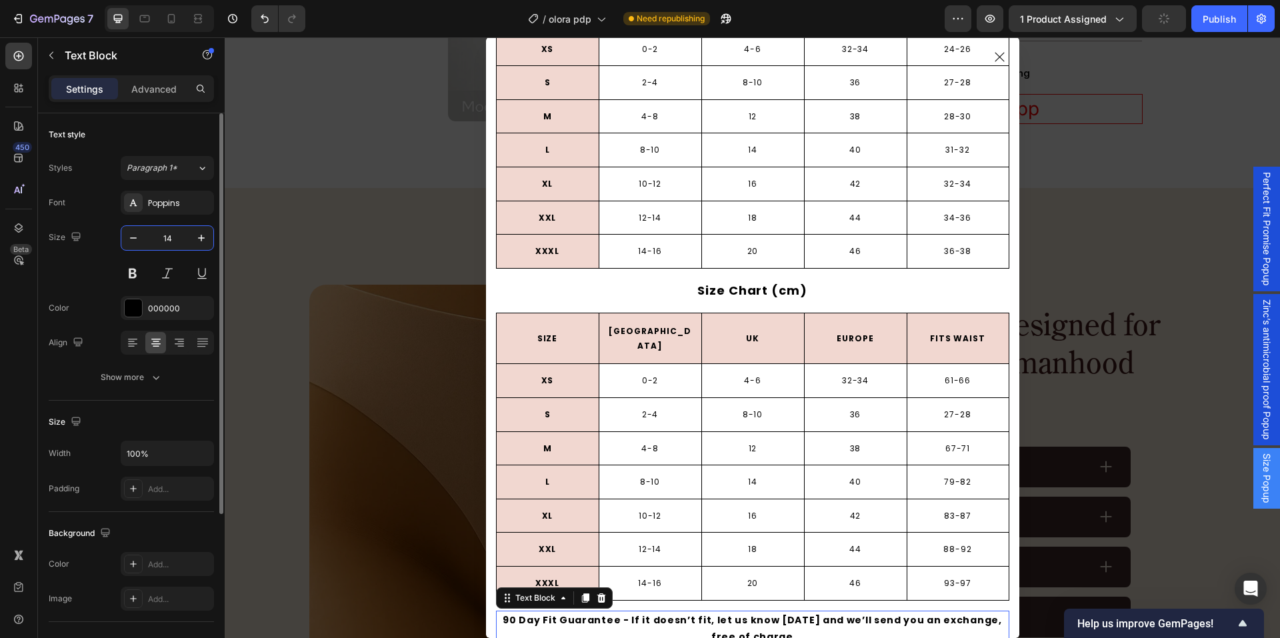
type input "14"
click at [156, 136] on div "Text style" at bounding box center [131, 134] width 165 height 21
